Goal: Task Accomplishment & Management: Use online tool/utility

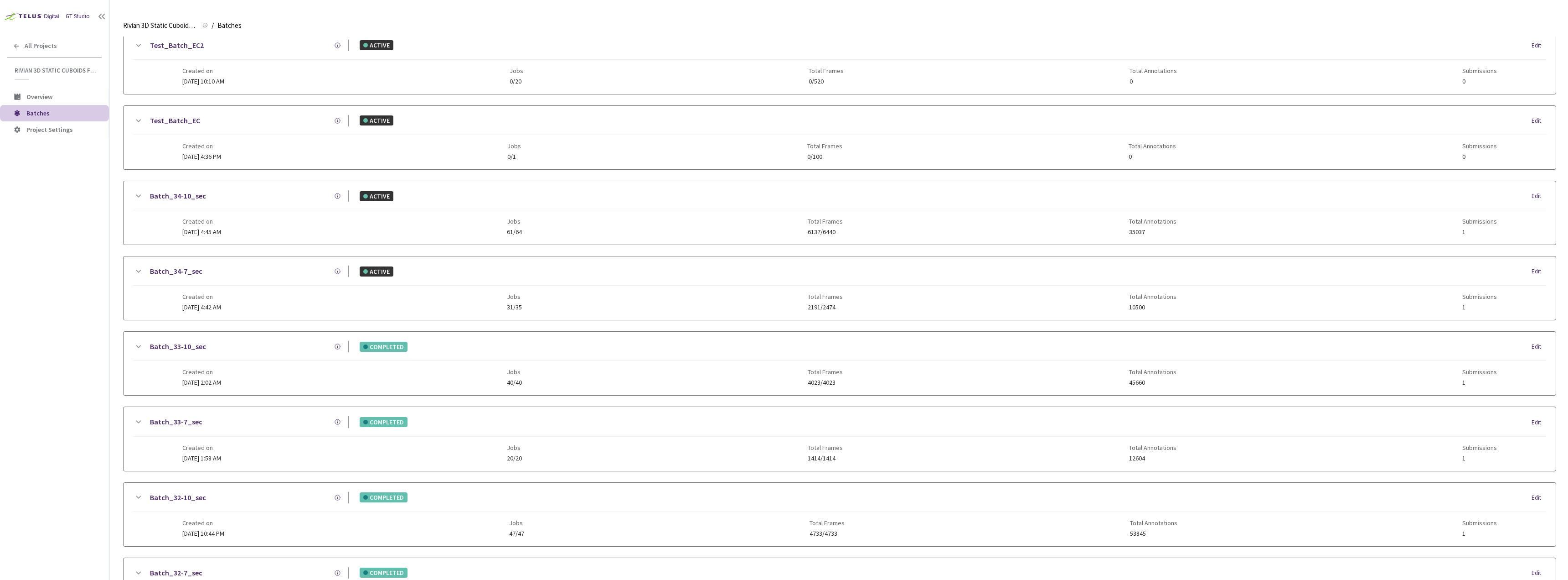
scroll to position [734, 0]
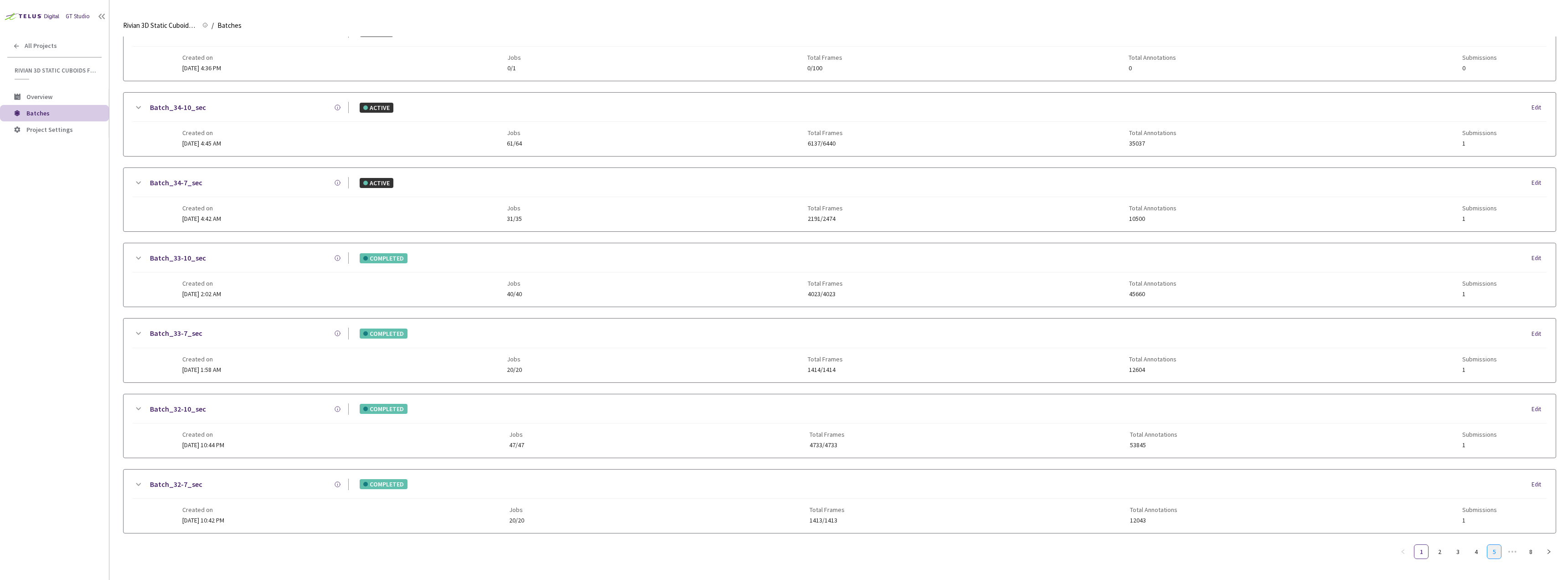
click at [1488, 545] on link "5" at bounding box center [1494, 552] width 14 height 14
click at [63, 283] on div "GT Studio All Projects Rivian 3D Static Cuboids fixed[2024-25] Rivian 3D Static…" at bounding box center [54, 272] width 109 height 545
click at [260, 369] on div "Created on [DATE] 7:23 PM Jobs 76/76 Total Frames 5369/5369 Total Annotations 3…" at bounding box center [840, 361] width 1315 height 25
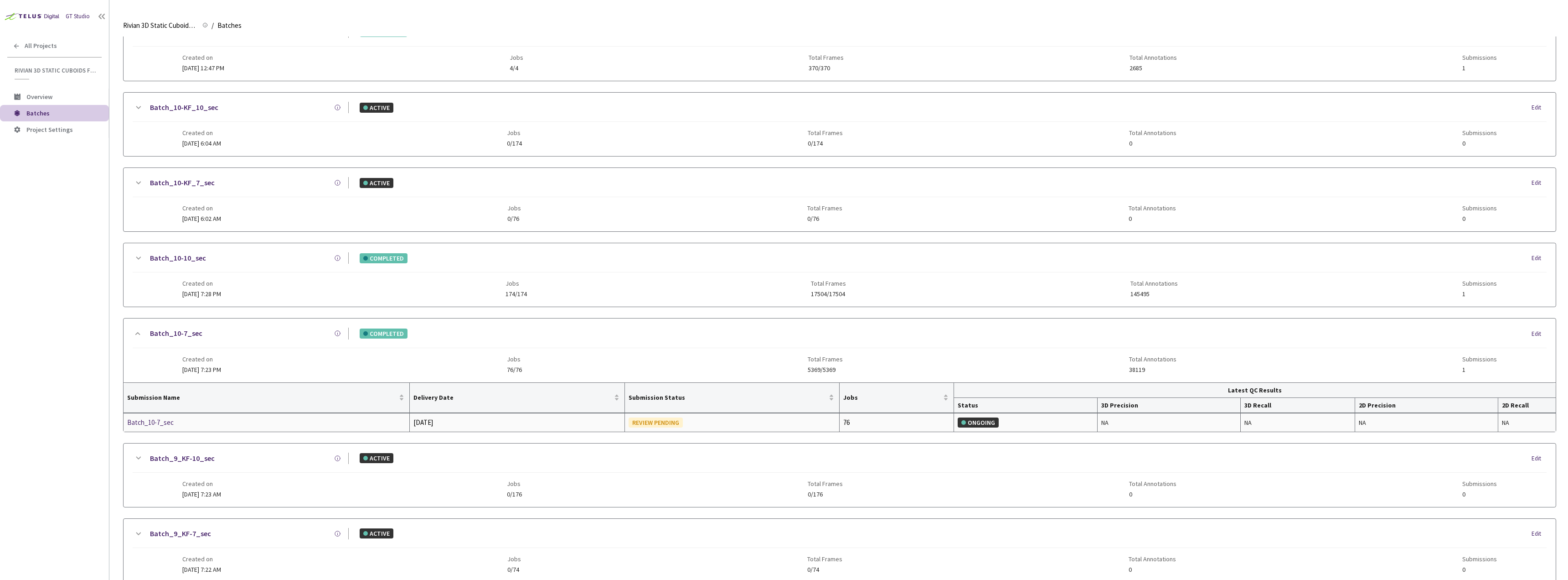
click at [169, 424] on div "Batch_10-7_sec" at bounding box center [175, 422] width 97 height 11
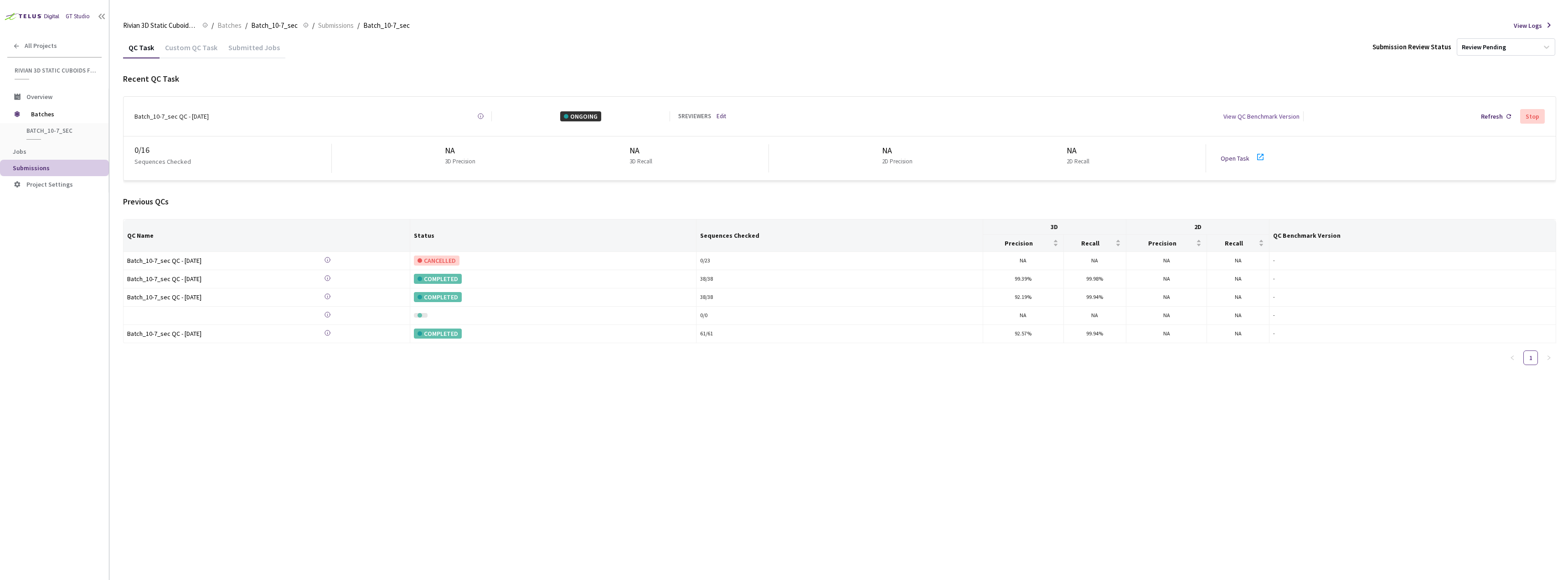
click at [1234, 154] on link "Open Task" at bounding box center [1235, 158] width 29 height 8
